Goal: Task Accomplishment & Management: Manage account settings

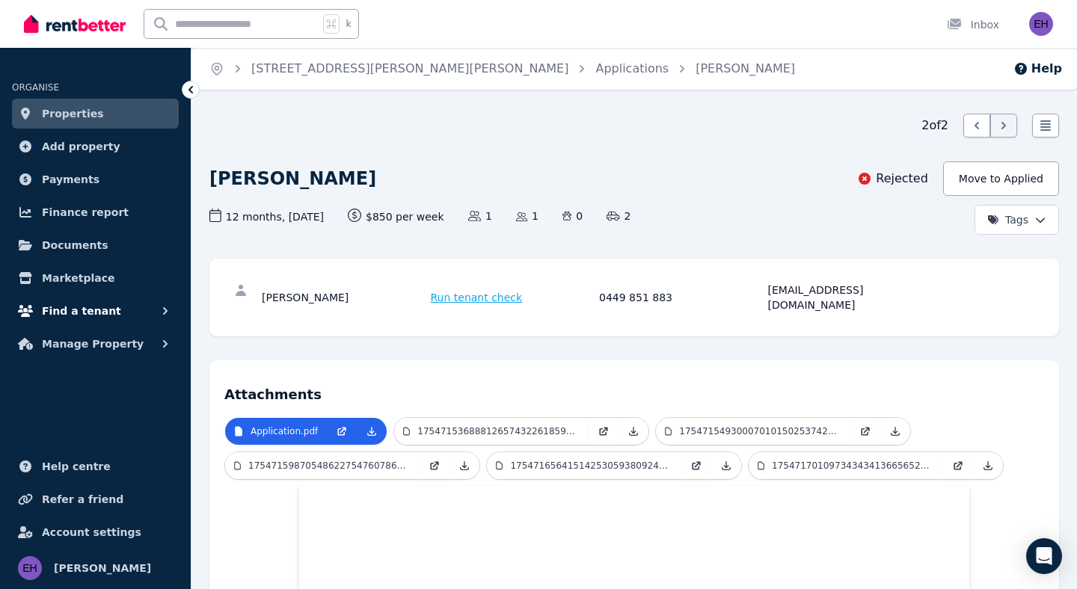
click at [86, 310] on span "Find a tenant" at bounding box center [81, 311] width 79 height 18
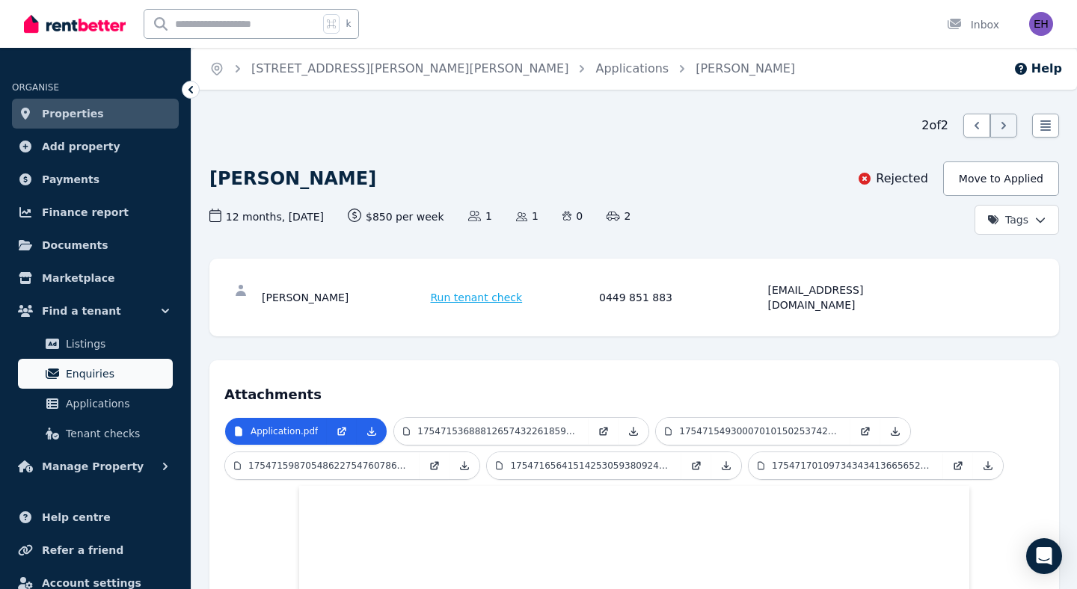
click at [98, 374] on span "Enquiries" at bounding box center [116, 374] width 101 height 18
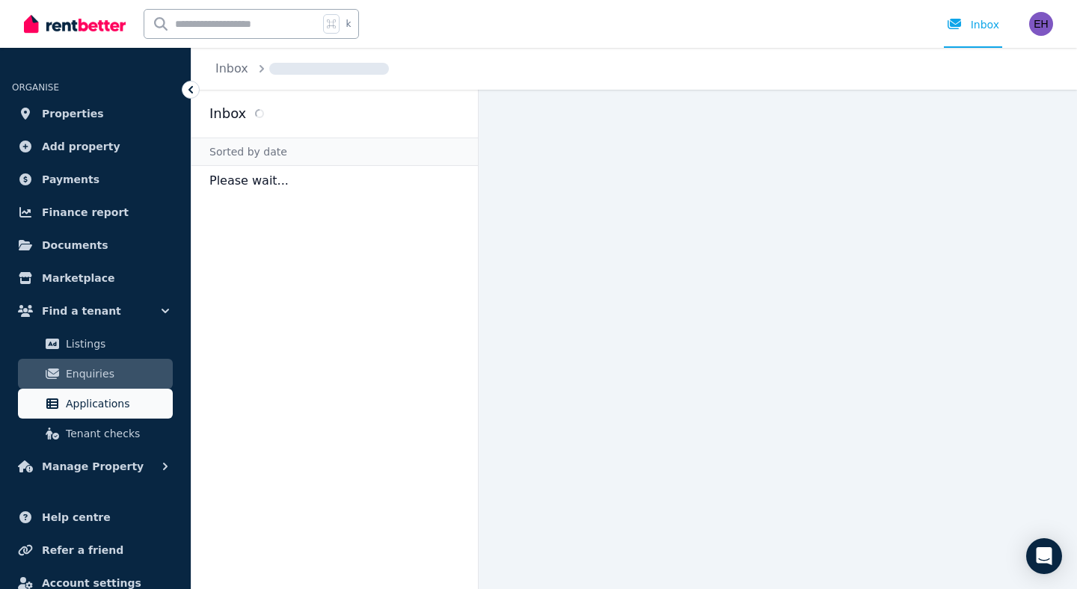
click at [89, 404] on span "Applications" at bounding box center [116, 404] width 101 height 18
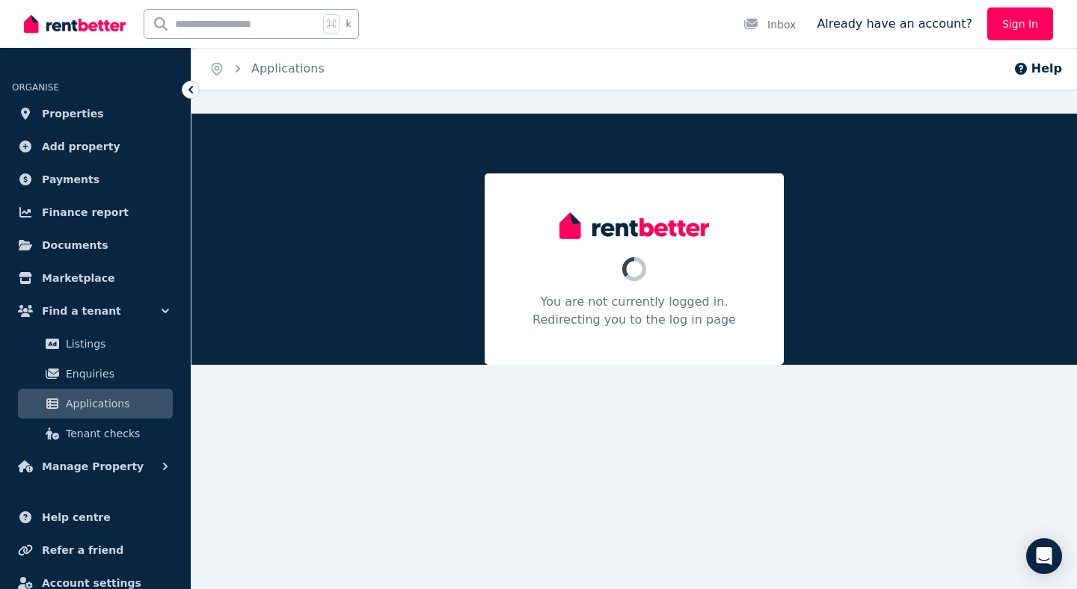
scroll to position [28, 0]
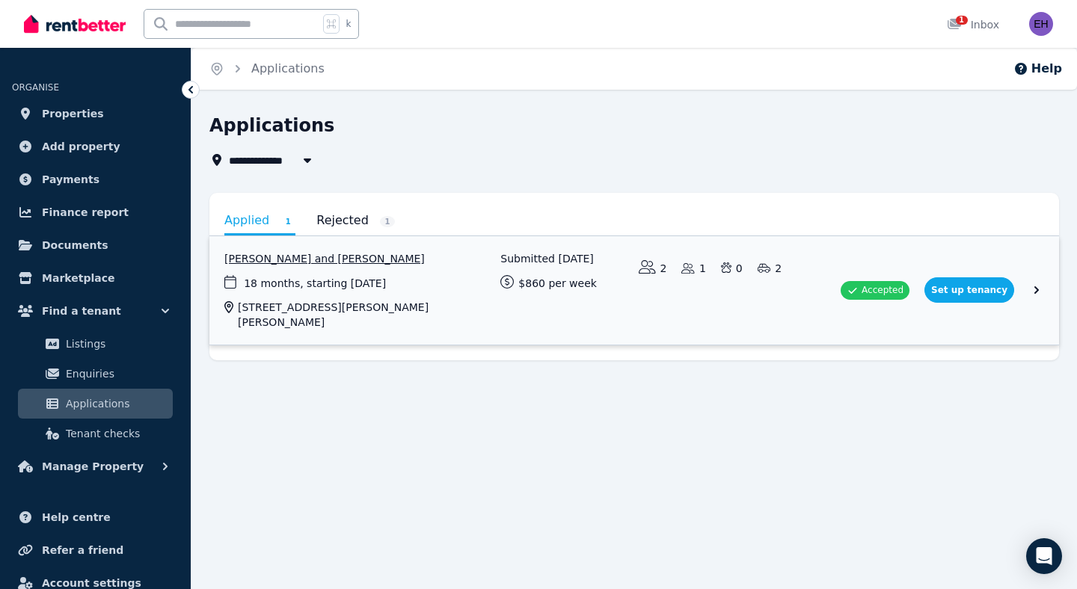
click at [1039, 283] on link "View application: Rashmi Ravindran and Ashish Parmar" at bounding box center [633, 290] width 849 height 108
